Goal: Find specific page/section: Find specific page/section

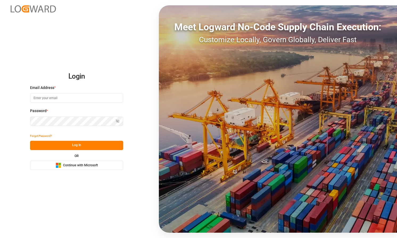
click at [84, 164] on span "Continue with Microsoft" at bounding box center [80, 165] width 35 height 5
click at [80, 166] on span "Continue with Microsoft" at bounding box center [80, 165] width 35 height 5
click at [83, 166] on span "Continue with Microsoft" at bounding box center [80, 165] width 35 height 5
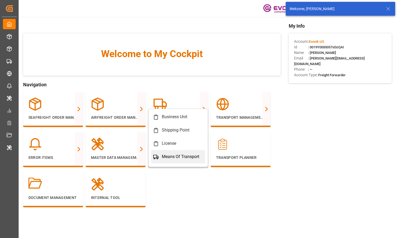
click at [162, 156] on div "Means Of Transport" at bounding box center [180, 157] width 37 height 6
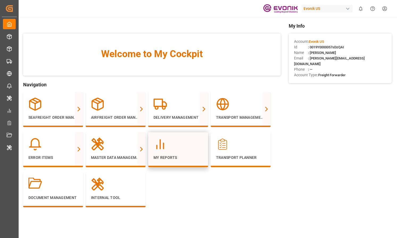
click at [172, 158] on p "My Reports" at bounding box center [177, 158] width 49 height 6
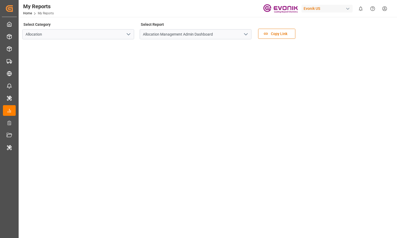
click at [124, 32] on button "open menu" at bounding box center [128, 34] width 8 height 8
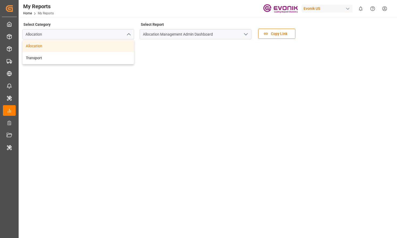
click at [251, 35] on div "Allocation Management Admin Dashboard" at bounding box center [196, 34] width 120 height 10
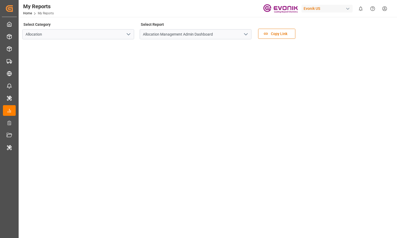
click at [242, 34] on button "open menu" at bounding box center [245, 34] width 8 height 8
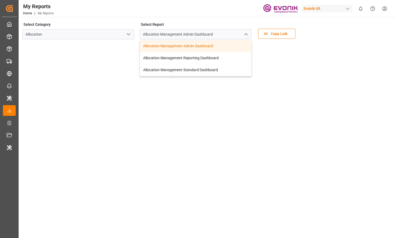
click at [158, 15] on div "My Reports Home My Reports Evonik US 0 Notifications Only show unread All Mark …" at bounding box center [206, 8] width 382 height 17
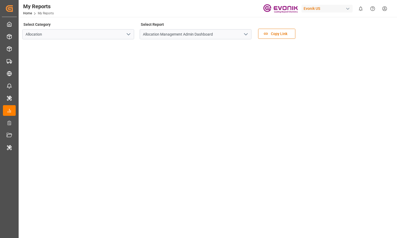
click at [126, 37] on button "open menu" at bounding box center [128, 34] width 8 height 8
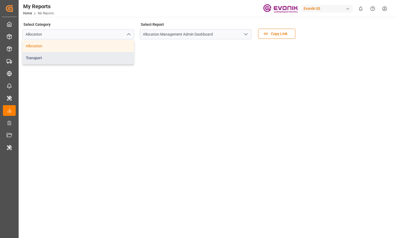
click at [119, 53] on div "Transport" at bounding box center [78, 58] width 111 height 12
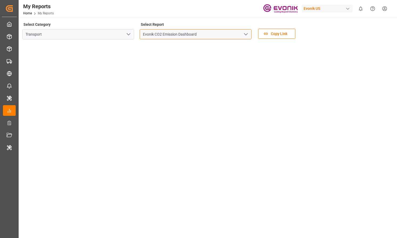
click at [239, 34] on input "Evonik CO2 Emission Dashboard" at bounding box center [196, 34] width 112 height 10
click at [243, 34] on icon "open menu" at bounding box center [245, 34] width 6 height 6
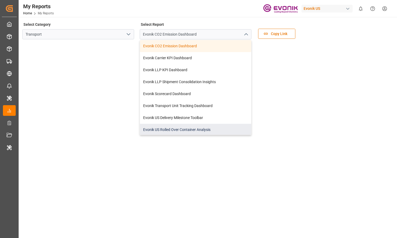
click at [205, 128] on div "Evonik US Rolled Over Container Analysis" at bounding box center [195, 130] width 111 height 12
